Goal: Task Accomplishment & Management: Manage account settings

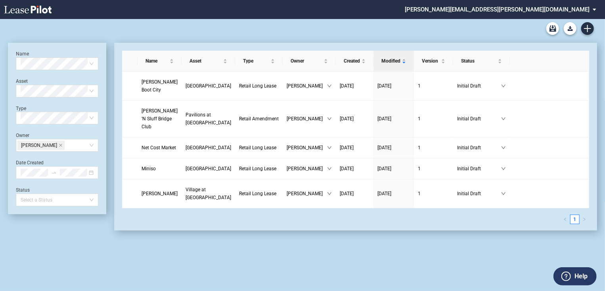
click at [575, 6] on md-select "patrick.bennison@brixmor.com Form Management Building Management User Managemen…" at bounding box center [503, 9] width 199 height 18
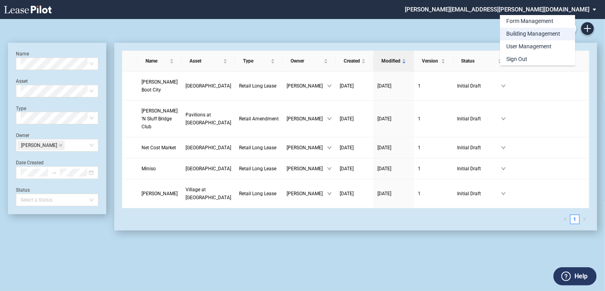
click at [539, 33] on div "Building Management" at bounding box center [533, 34] width 54 height 8
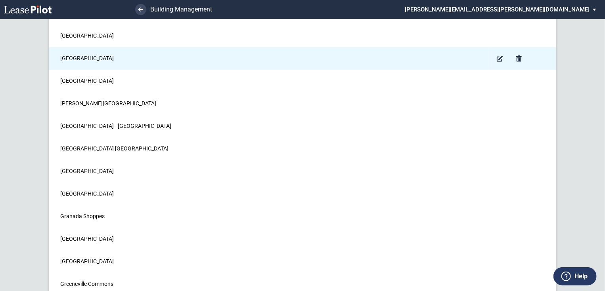
scroll to position [3425, 0]
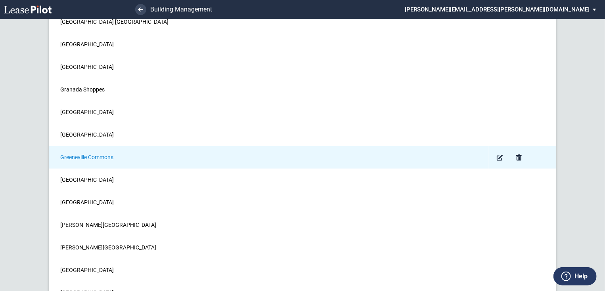
click at [86, 154] on span "Greeneville Commons" at bounding box center [86, 157] width 53 height 6
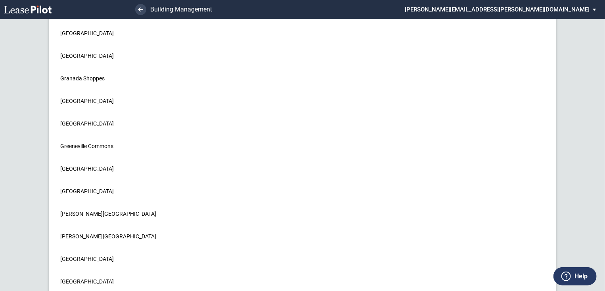
scroll to position [3409, 0]
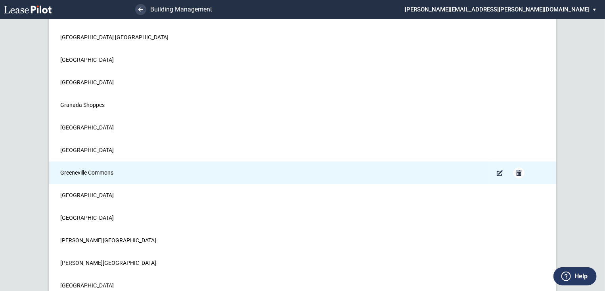
click at [518, 168] on md-icon "Remove" at bounding box center [519, 173] width 10 height 10
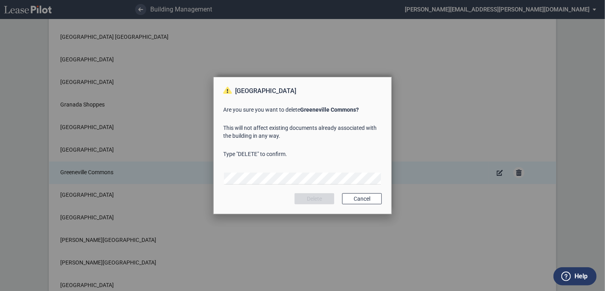
scroll to position [0, 0]
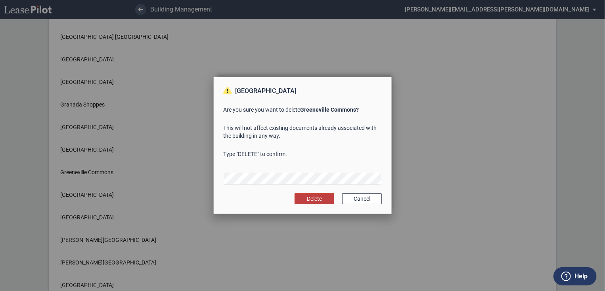
click at [309, 198] on button "Delete" at bounding box center [314, 198] width 40 height 11
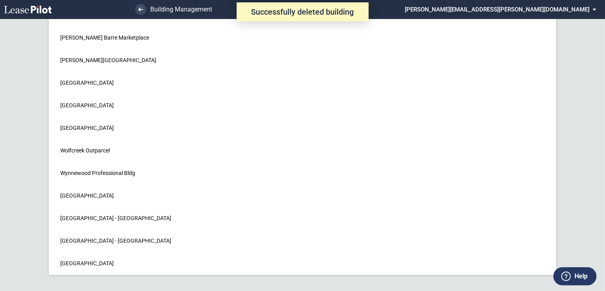
scroll to position [10780, 0]
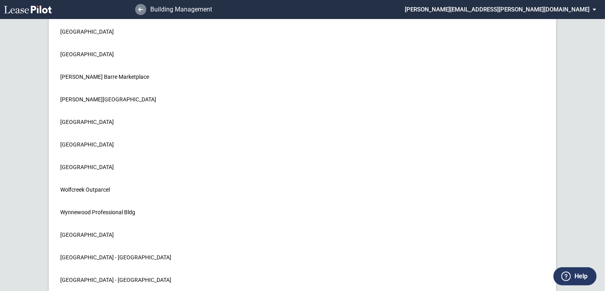
click at [141, 8] on icon at bounding box center [140, 10] width 5 height 4
